Goal: Task Accomplishment & Management: Manage account settings

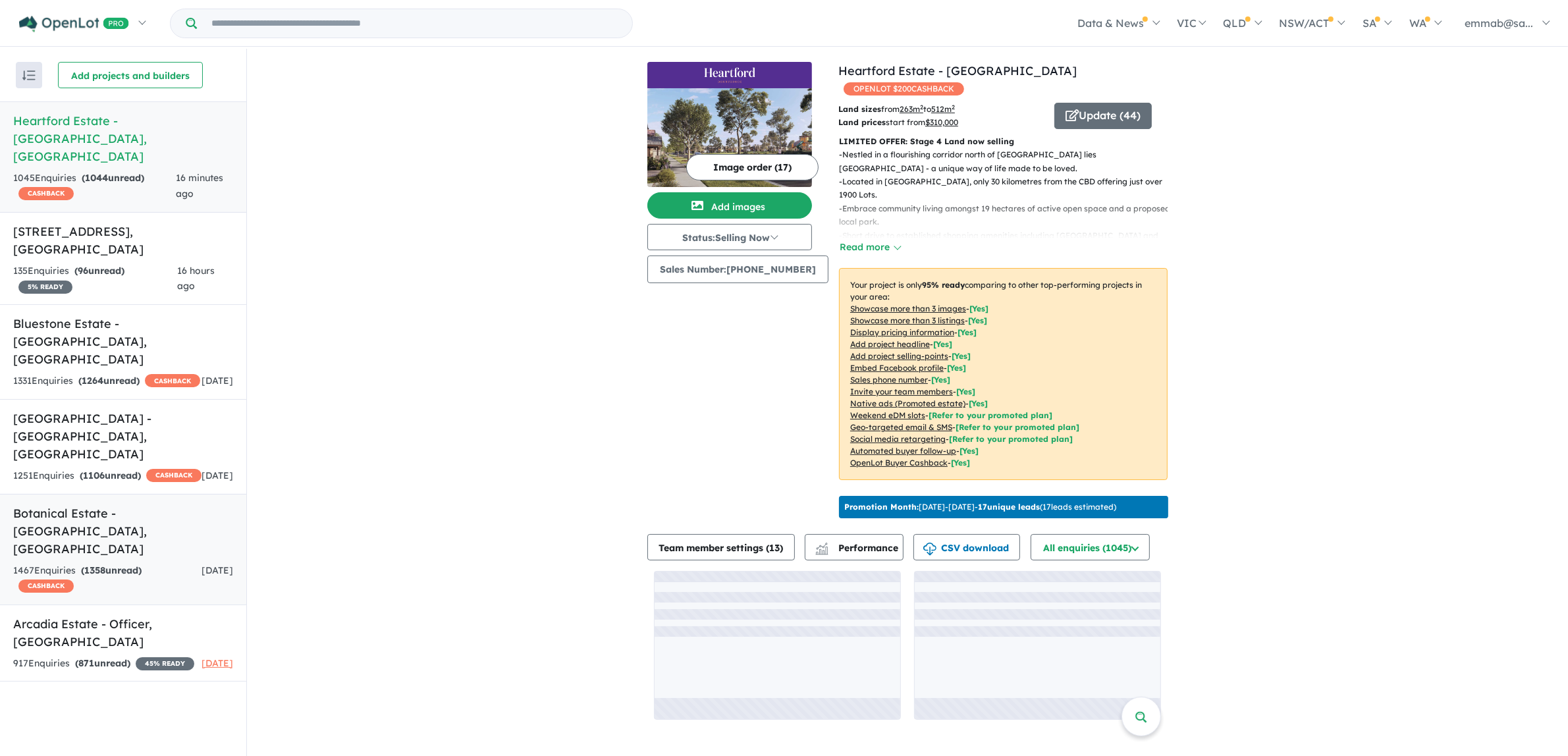
click at [124, 564] on strong "( 1358 unread)" at bounding box center [111, 570] width 61 height 12
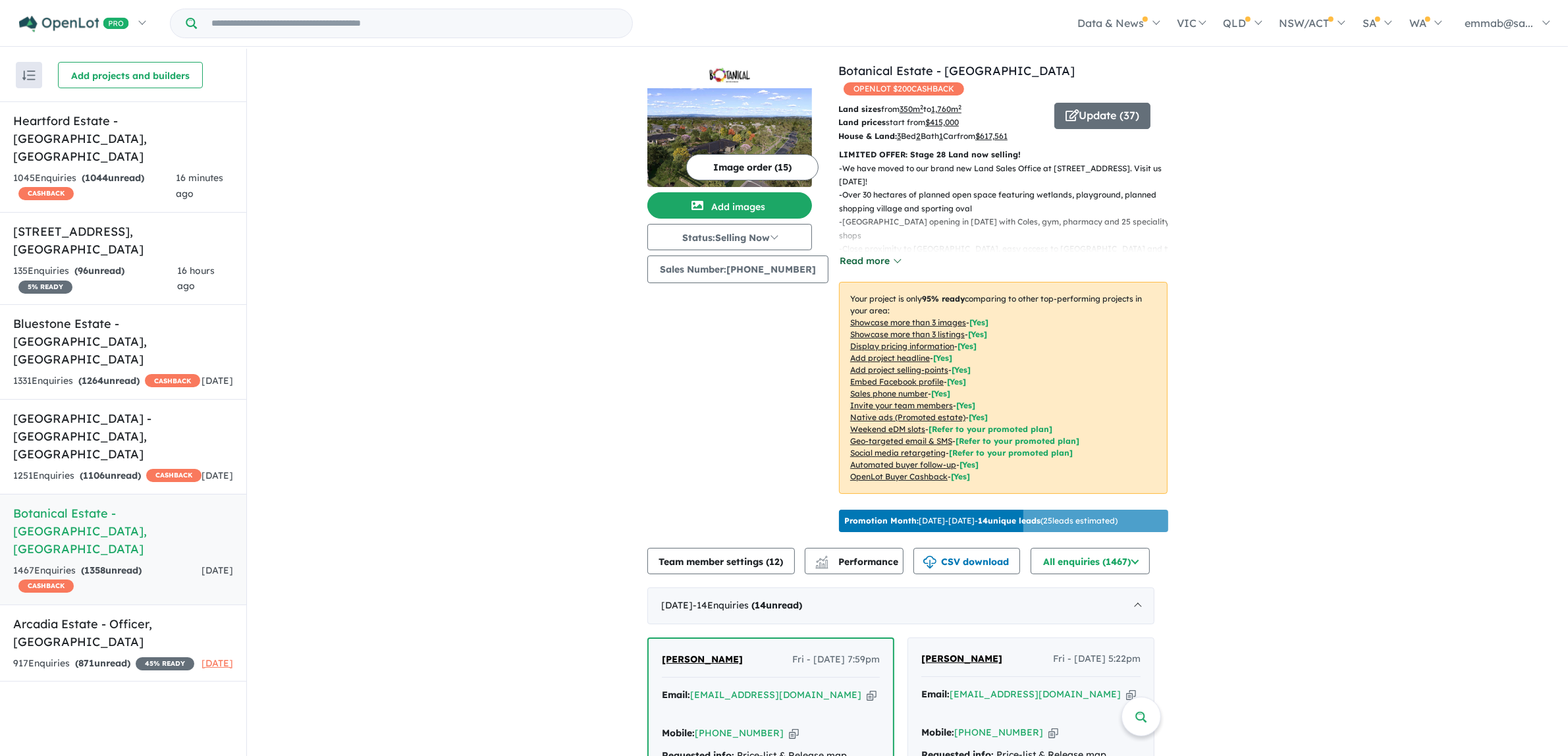
click at [853, 253] on button "Read more" at bounding box center [870, 261] width 62 height 15
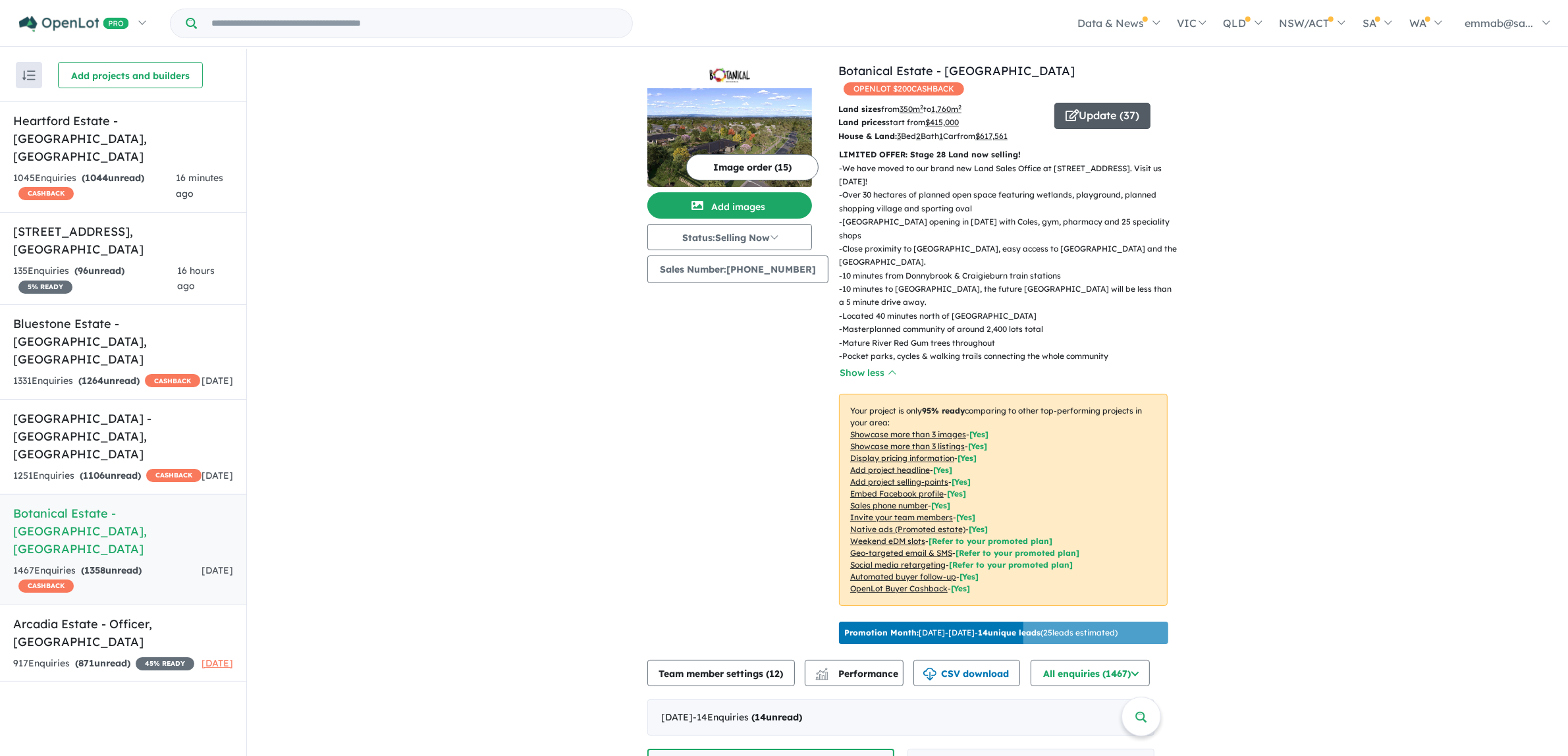
click at [1098, 103] on button "Update ( 37 )" at bounding box center [1102, 116] width 96 height 27
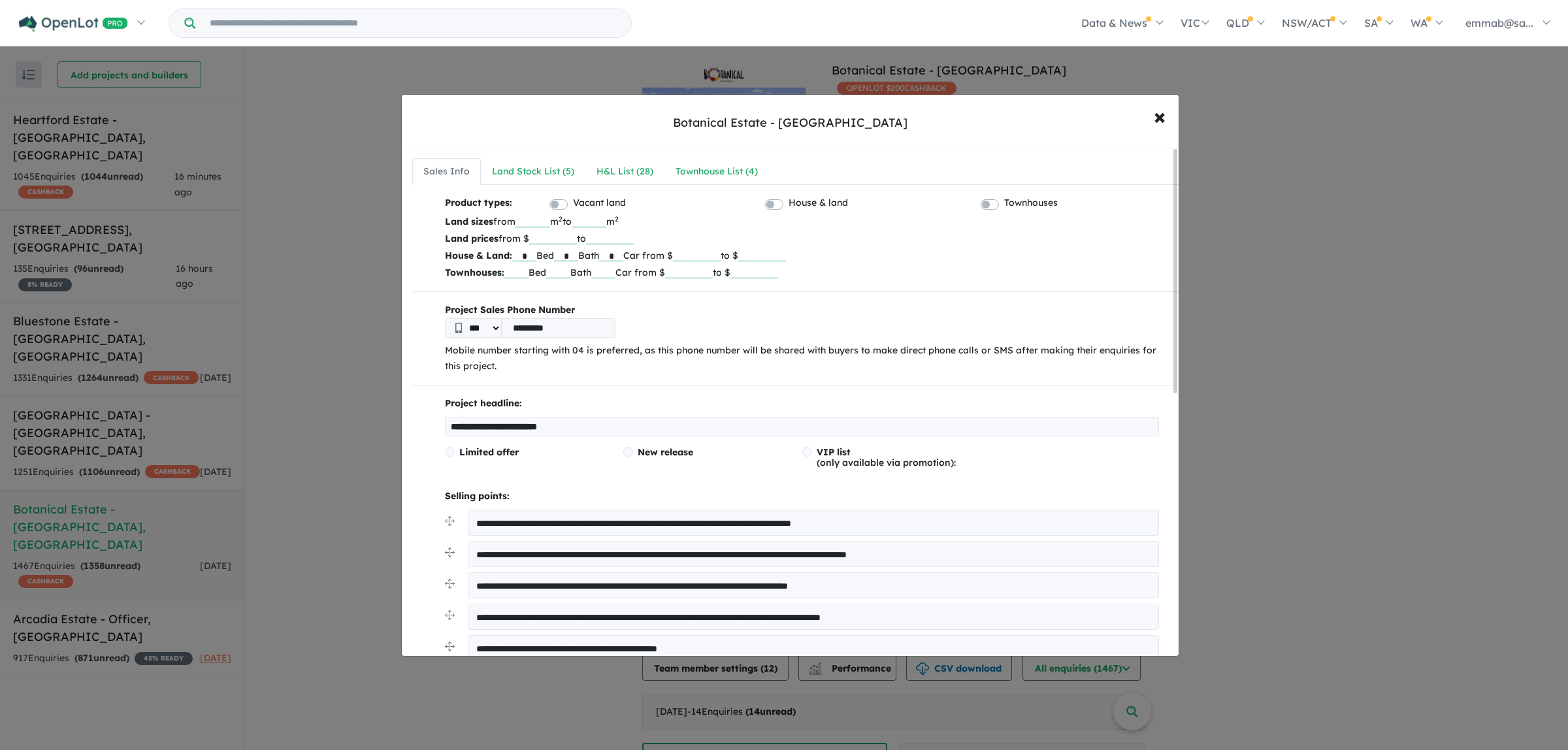
drag, startPoint x: 629, startPoint y: 426, endPoint x: 387, endPoint y: 455, distance: 243.7
click at [387, 455] on div "**********" at bounding box center [784, 375] width 1568 height 750
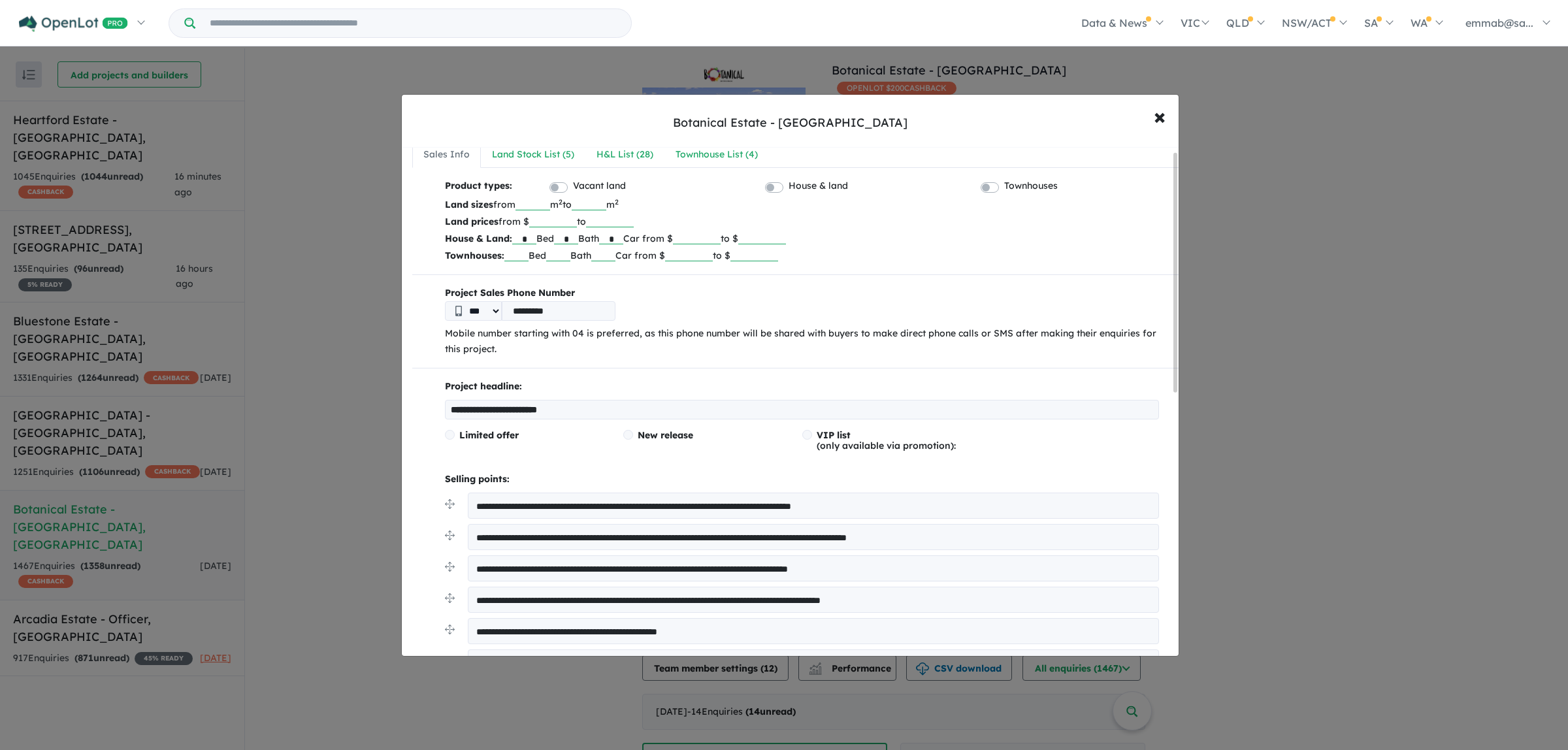
scroll to position [5, 0]
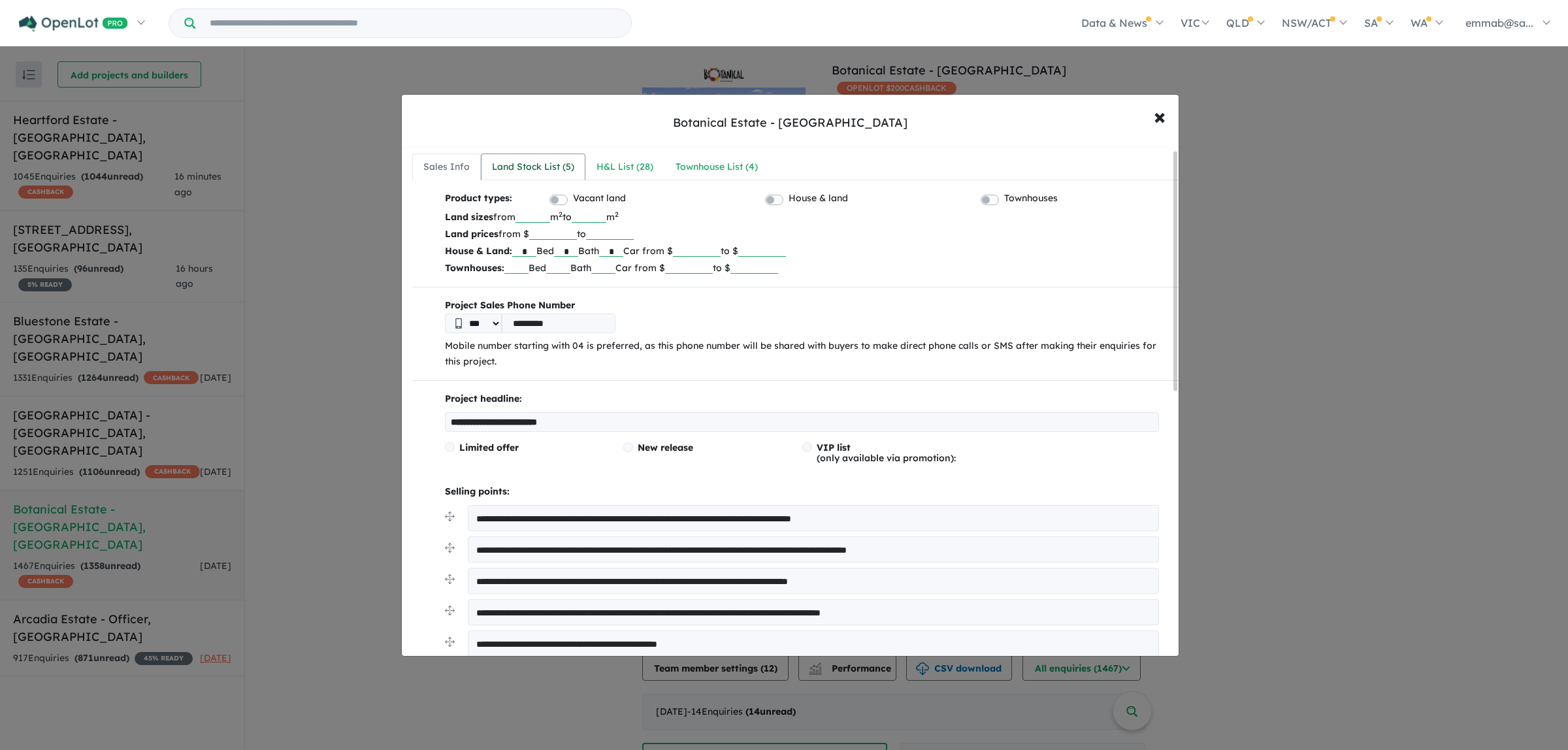
click at [551, 154] on link "Land Stock List ( 5 )" at bounding box center [533, 167] width 105 height 27
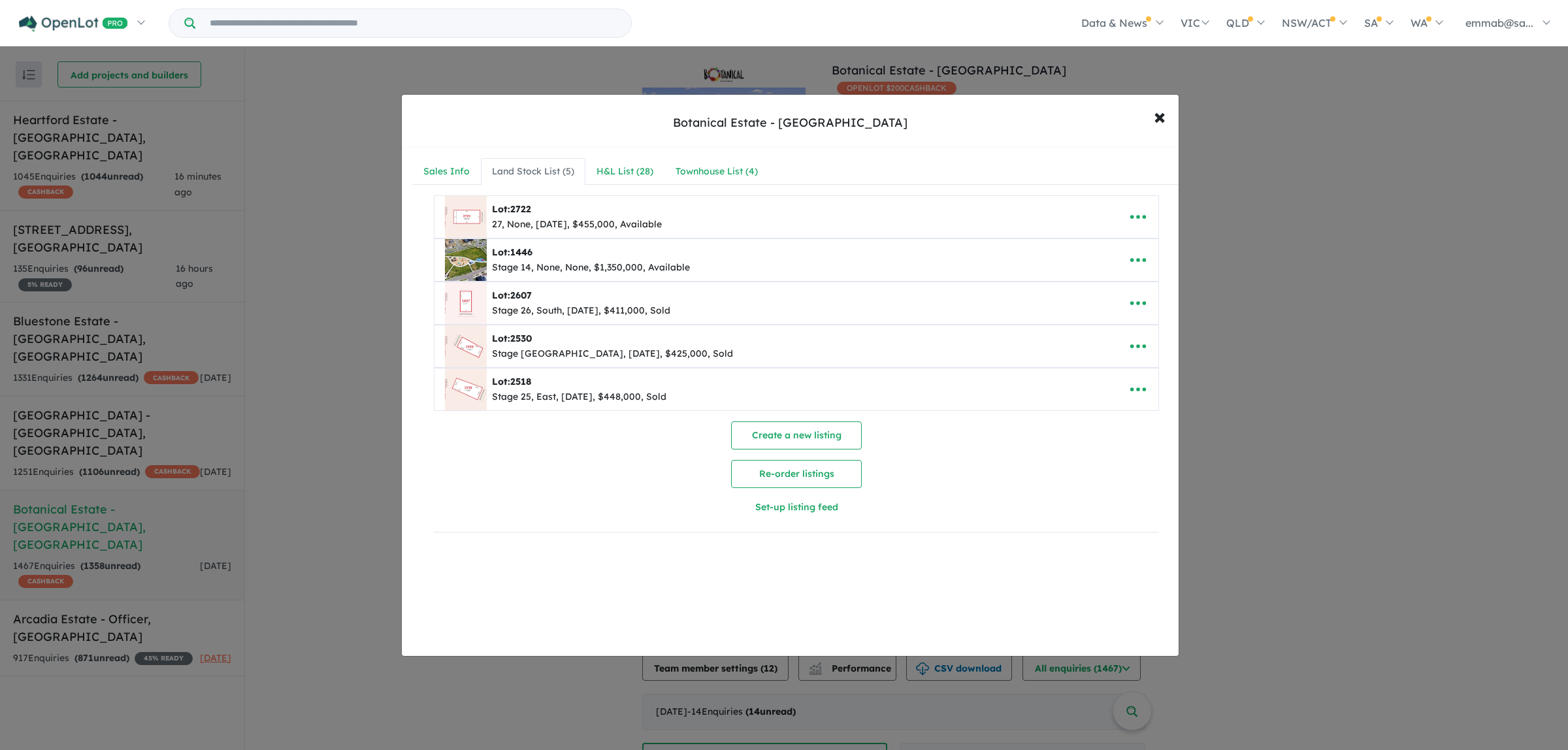
scroll to position [0, 0]
click at [1131, 217] on icon "button" at bounding box center [1138, 217] width 20 height 20
click at [1106, 250] on link "Edit" at bounding box center [1109, 250] width 97 height 30
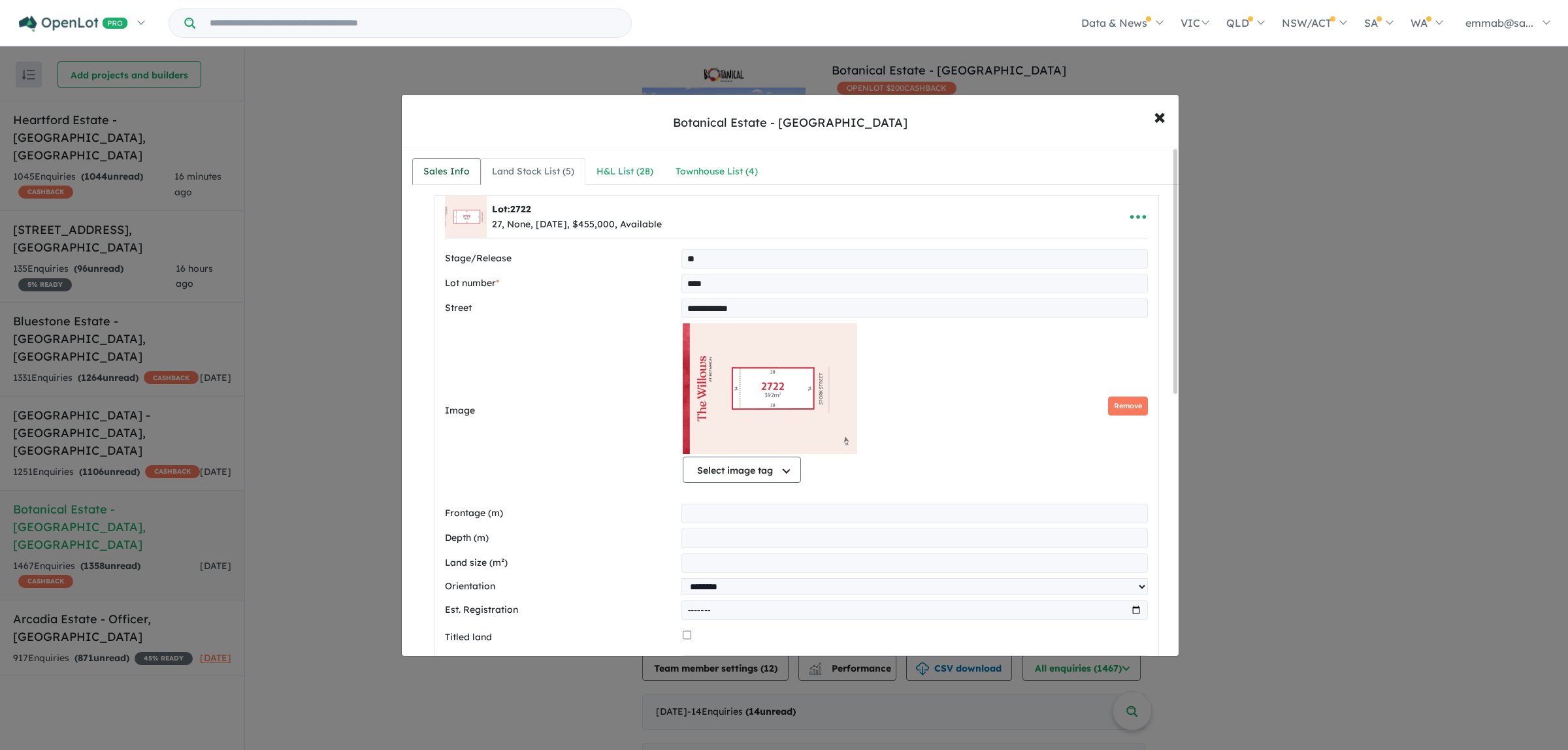
click at [417, 170] on link "Sales Info" at bounding box center [446, 172] width 69 height 27
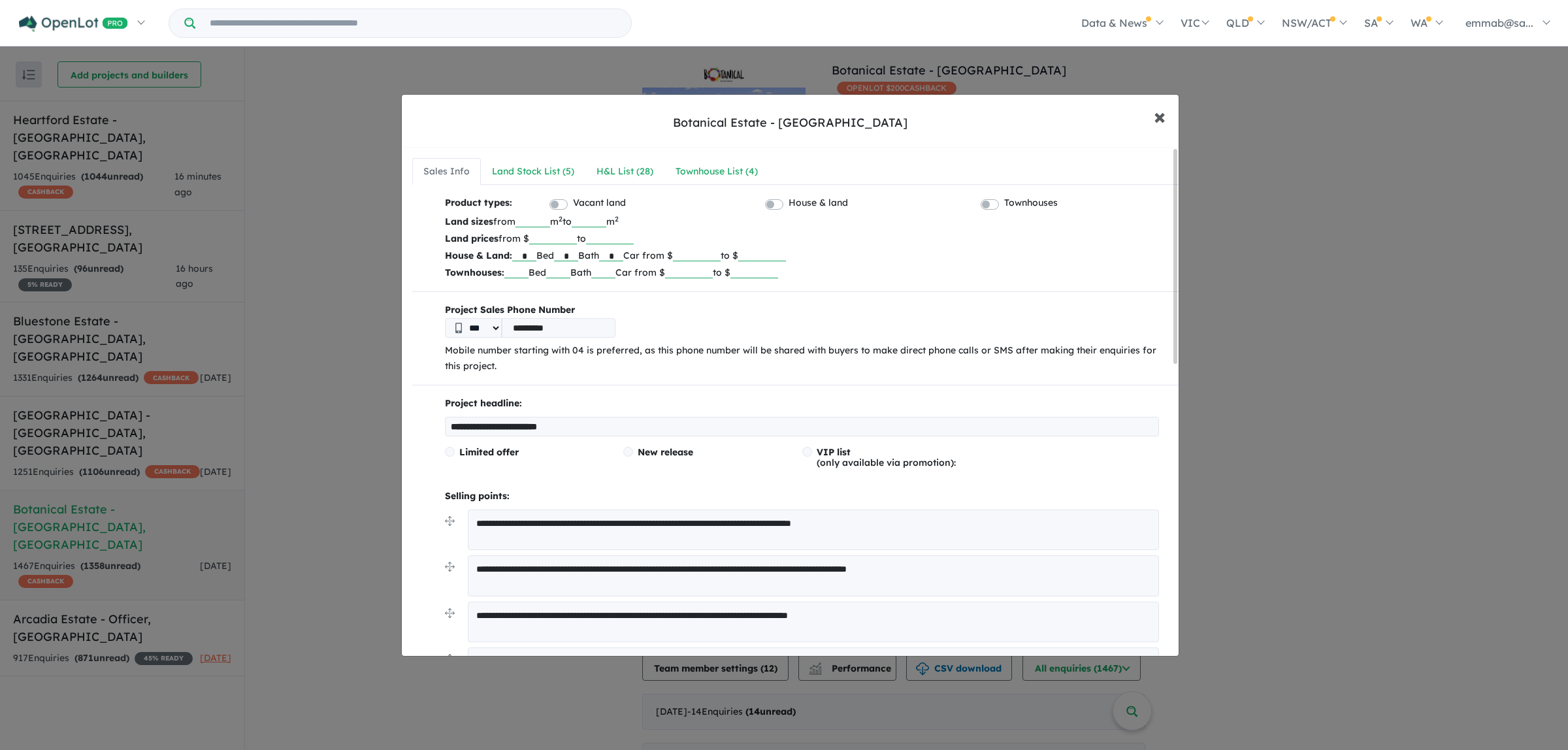
click at [1141, 103] on button "× Close" at bounding box center [1160, 116] width 38 height 35
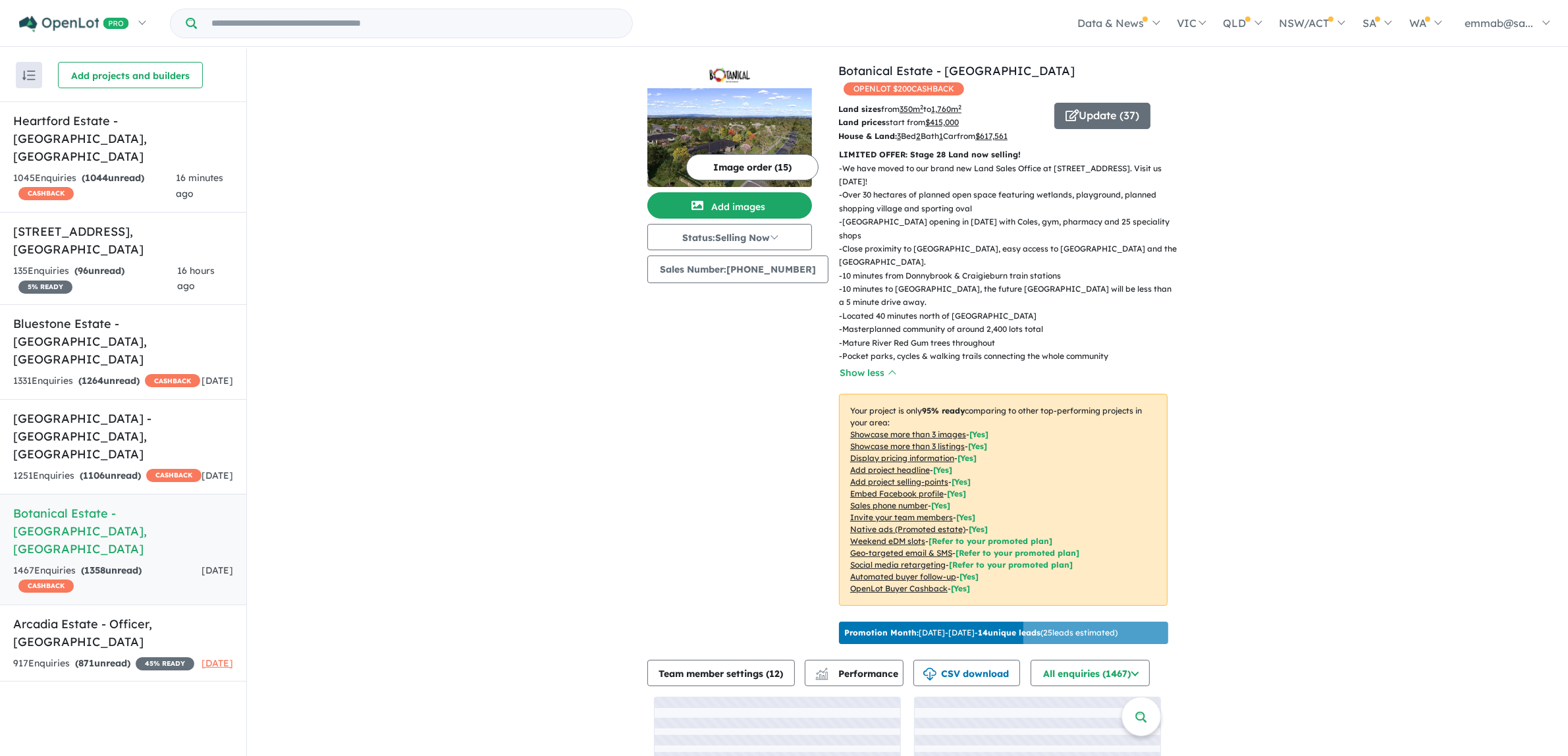
click at [663, 149] on img at bounding box center [730, 138] width 164 height 99
